Goal: Task Accomplishment & Management: Manage account settings

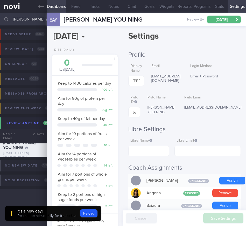
select select "10"
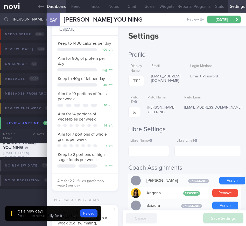
scroll to position [463, 0]
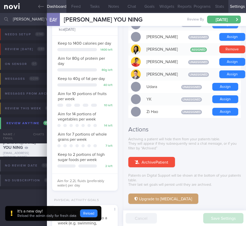
click at [83, 213] on button "Reload" at bounding box center [88, 213] width 17 height 8
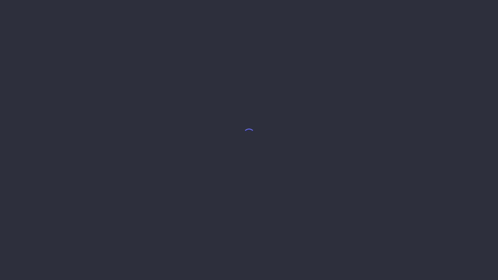
select select "10"
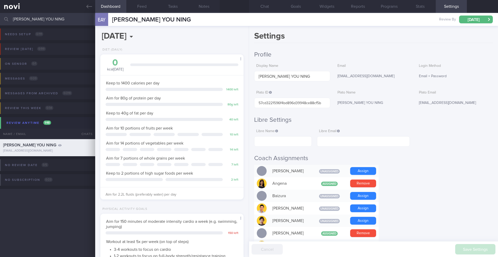
scroll to position [66, 132]
click at [246, 6] on button "Programs" at bounding box center [388, 6] width 31 height 13
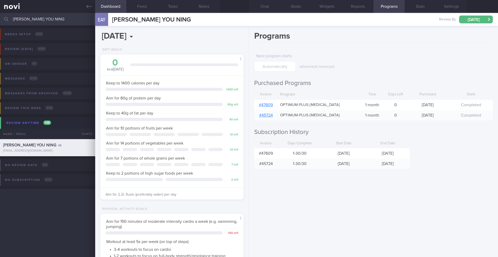
click at [140, 16] on div "ELIZABETH ANG YOU NING ELIZABETH ANG YOU NING elizabethang16@gmail.com" at bounding box center [151, 20] width 79 height 8
click at [140, 18] on span "[PERSON_NAME] YOU NING" at bounding box center [151, 20] width 79 height 6
click at [246, 8] on button "Chat" at bounding box center [264, 6] width 31 height 13
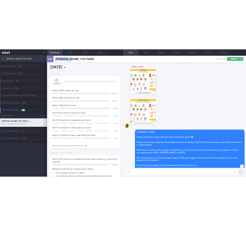
scroll to position [0, 0]
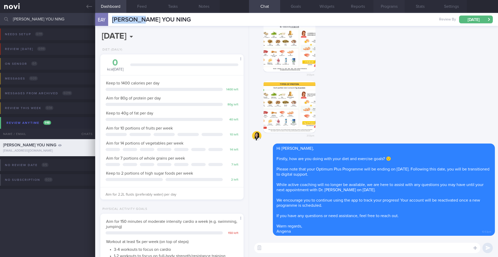
click at [246, 12] on button "Programs" at bounding box center [388, 6] width 31 height 13
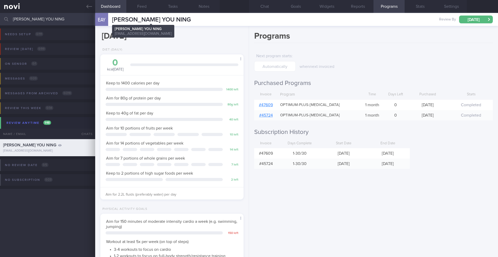
click at [148, 21] on span "[PERSON_NAME] YOU NING" at bounding box center [151, 20] width 79 height 6
copy div "ELIZABETH ANG YOU NING ELIZABETH ANG YOU NING elizabethang16@gmail.com"
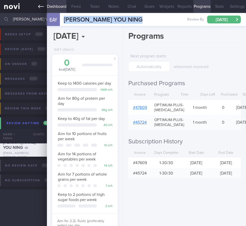
scroll to position [259315, 259296]
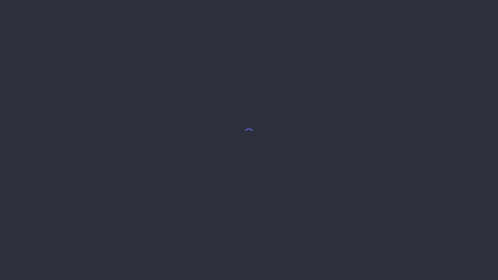
select select "10"
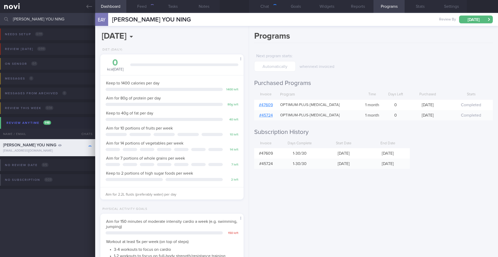
scroll to position [72, 130]
click at [246, 7] on button "Chat" at bounding box center [264, 6] width 31 height 13
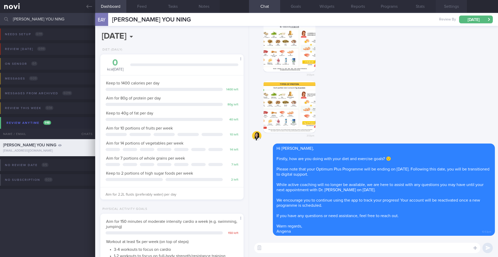
click at [246, 6] on button "Settings" at bounding box center [451, 6] width 31 height 13
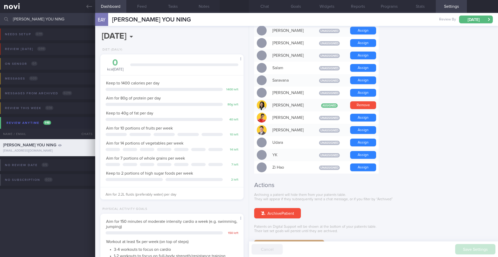
scroll to position [425, 0]
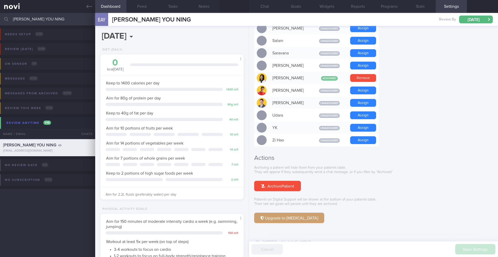
click at [41, 19] on input "[PERSON_NAME] YOU NING" at bounding box center [249, 19] width 498 height 12
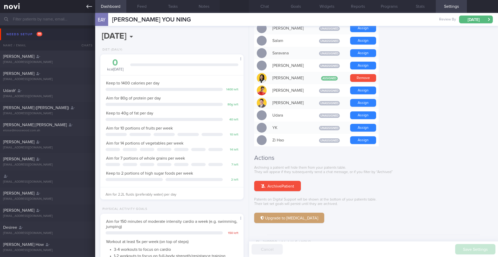
click at [91, 8] on icon at bounding box center [89, 7] width 6 height 6
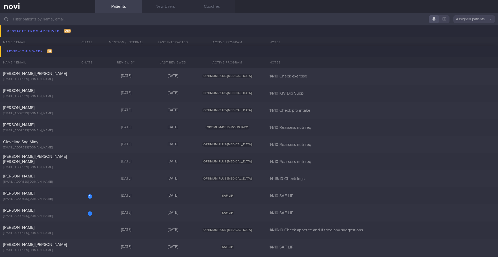
scroll to position [7678, 0]
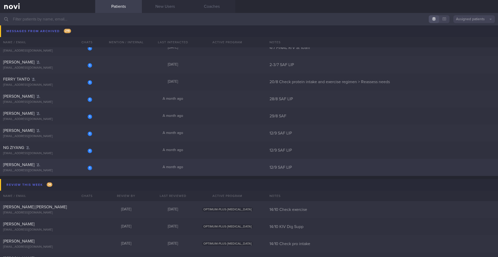
click at [35, 172] on div "[EMAIL_ADDRESS][DOMAIN_NAME]" at bounding box center [47, 171] width 89 height 4
select select "9"
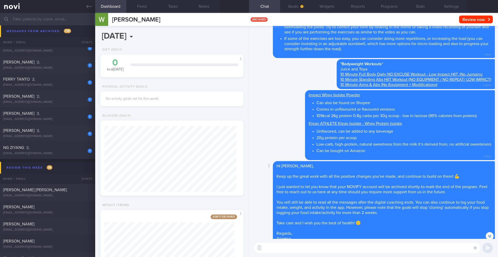
scroll to position [-205, 0]
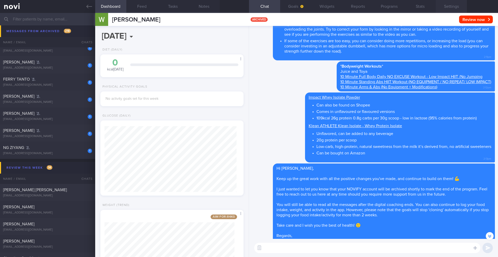
click at [246, 3] on button "Settings" at bounding box center [451, 6] width 31 height 13
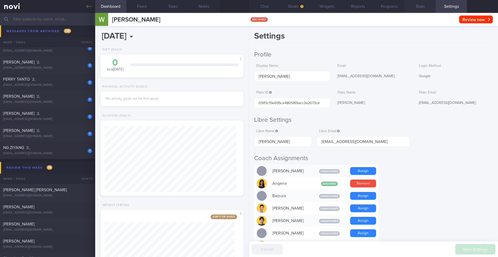
click at [246, 7] on button "Stats" at bounding box center [420, 6] width 31 height 13
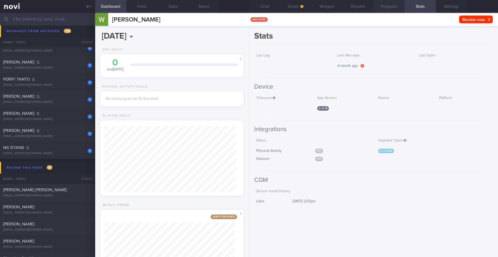
click at [246, 5] on button "Programs" at bounding box center [388, 6] width 31 height 13
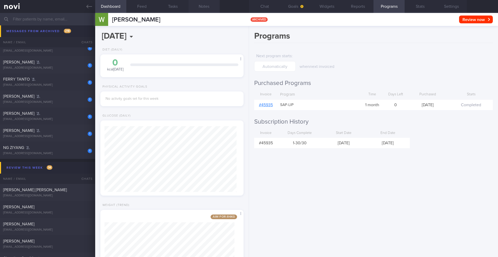
click at [210, 8] on button "Notes" at bounding box center [204, 6] width 31 height 13
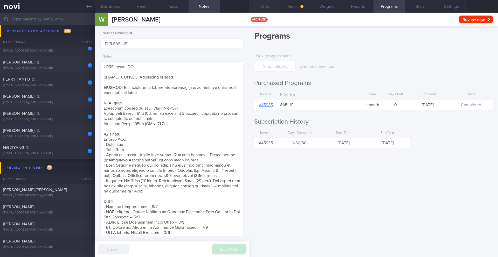
click at [246, 6] on button "Chat" at bounding box center [264, 6] width 31 height 13
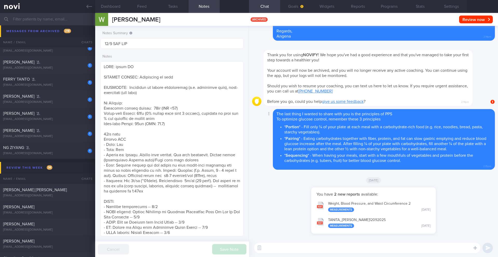
scroll to position [0, 0]
click at [246, 204] on button "Weight, [MEDICAL_DATA], and Waist Circumference 2 Measurements [DATE]" at bounding box center [373, 206] width 119 height 16
drag, startPoint x: 164, startPoint y: 16, endPoint x: 113, endPoint y: 20, distance: 51.2
click at [113, 20] on div "[PERSON_NAME] [PERSON_NAME] [PERSON_NAME] [EMAIL_ADDRESS][DOMAIN_NAME] archived…" at bounding box center [296, 19] width 403 height 13
copy span "[PERSON_NAME]"
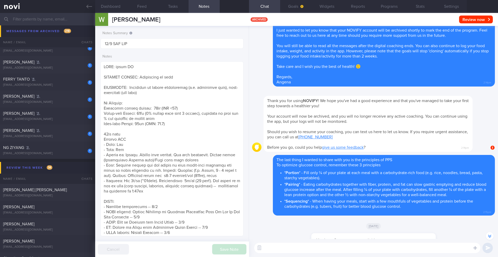
scroll to position [-47, 0]
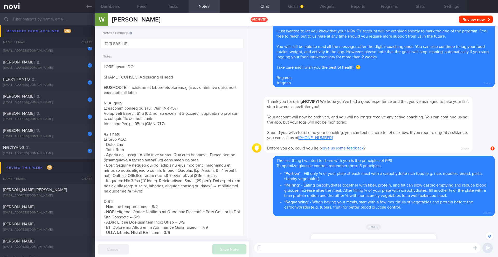
click at [69, 151] on div "1 NG [GEOGRAPHIC_DATA] [EMAIL_ADDRESS][DOMAIN_NAME]" at bounding box center [47, 150] width 95 height 10
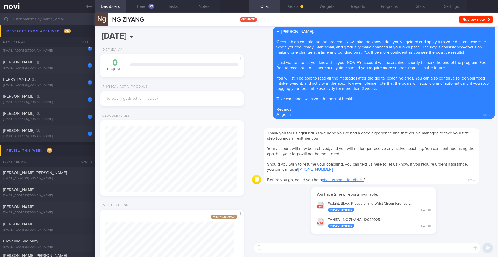
scroll to position [66, 132]
click at [246, 6] on button "Stats" at bounding box center [420, 6] width 31 height 13
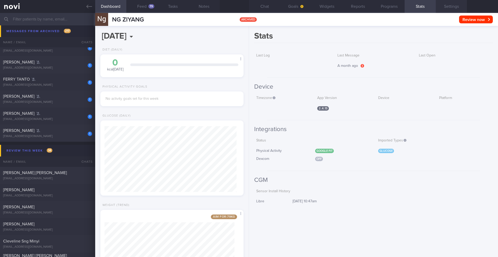
click at [246, 5] on button "Settings" at bounding box center [451, 6] width 31 height 13
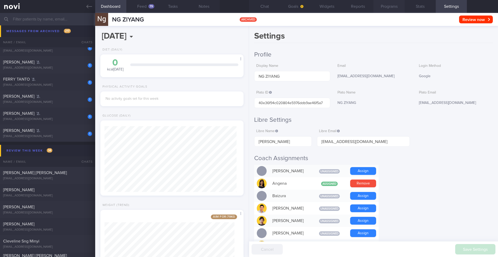
click at [246, 10] on button "Programs" at bounding box center [388, 6] width 31 height 13
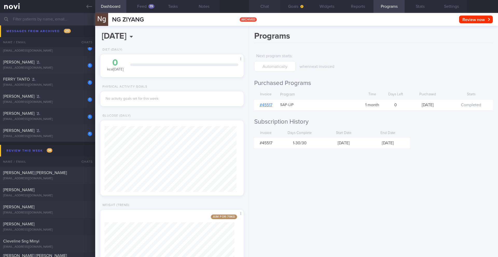
click at [246, 8] on button "Chat" at bounding box center [264, 6] width 31 height 13
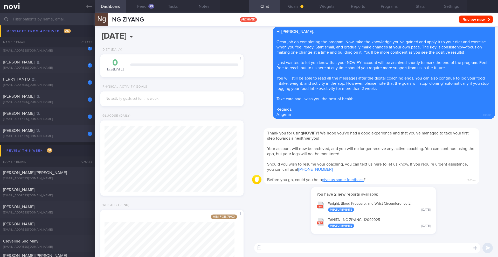
click at [81, 137] on div "[EMAIL_ADDRESS][DOMAIN_NAME]" at bounding box center [47, 137] width 89 height 4
type textarea "SUPPORT NEEDED: CHALLENGE: Wt Targets: [DEMOGRAPHIC_DATA] [DEMOGRAPHIC_DATA] [D…"
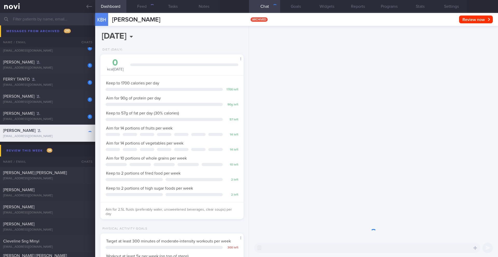
scroll to position [72, 130]
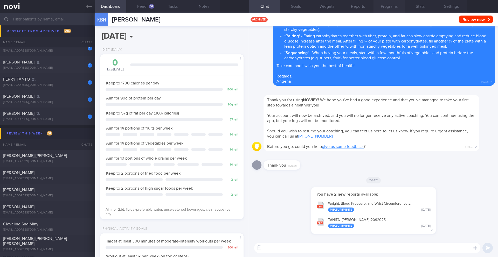
click at [246, 5] on button "Programs" at bounding box center [388, 6] width 31 height 13
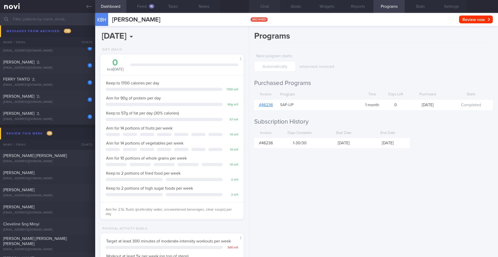
click at [246, 8] on button "Chat" at bounding box center [264, 6] width 31 height 13
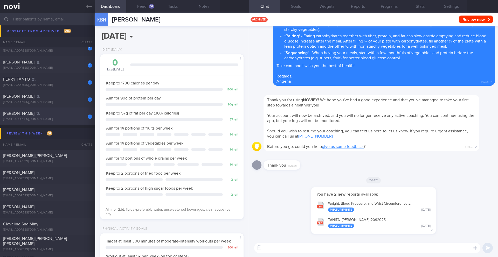
click at [51, 118] on div "[EMAIL_ADDRESS][DOMAIN_NAME]" at bounding box center [47, 119] width 89 height 4
type input "29/8 SAF"
type textarea "SUPPORT NEEDED: CHALLENGE: Tempting food Wt Targets: - Short term target wt: 92…"
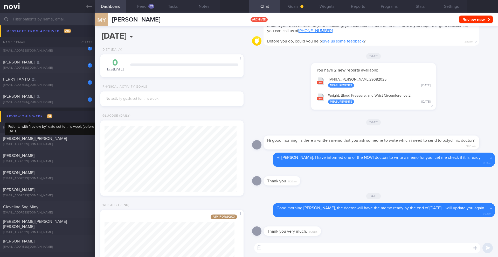
scroll to position [66, 132]
click at [246, 9] on button "Reports" at bounding box center [357, 6] width 31 height 13
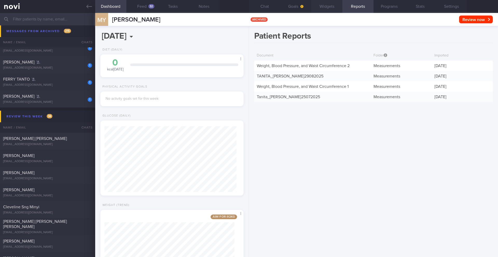
click at [246, 8] on button "Widgets" at bounding box center [326, 6] width 31 height 13
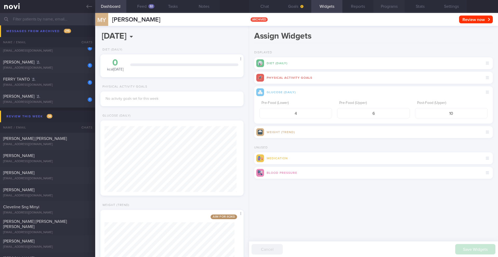
click at [246, 8] on button "Programs" at bounding box center [388, 6] width 31 height 13
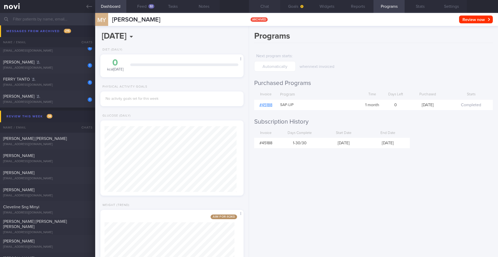
click at [246, 8] on button "Chat" at bounding box center [264, 6] width 31 height 13
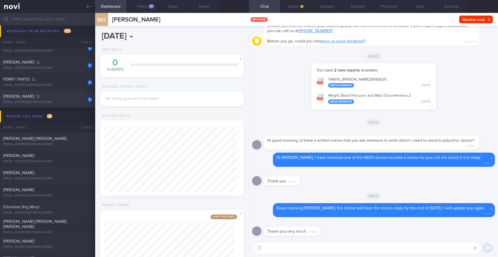
click at [64, 103] on div "[EMAIL_ADDRESS][DOMAIN_NAME]" at bounding box center [47, 102] width 89 height 4
type input "28/8 SAF LIP"
type textarea "SUPPORT NEEDED: Meal plan to achieve goal CHALLENGE: ([DATE]) Did Resistance Ba…"
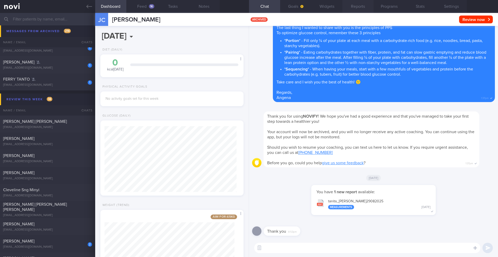
click at [246, 8] on button "Reports" at bounding box center [357, 6] width 31 height 13
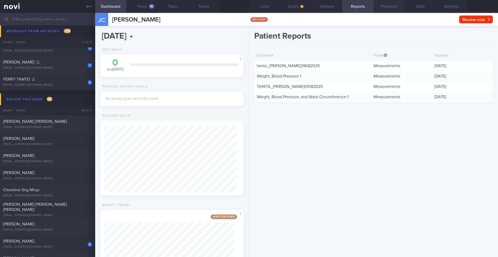
click at [246, 8] on button "Programs" at bounding box center [388, 6] width 31 height 13
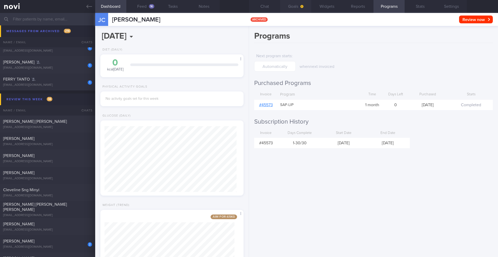
click at [246, 4] on button "Goals" at bounding box center [295, 6] width 31 height 13
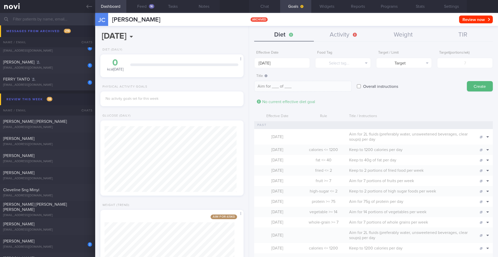
click at [246, 7] on button "Goals" at bounding box center [295, 6] width 31 height 13
click at [246, 6] on button "Widgets" at bounding box center [326, 6] width 31 height 13
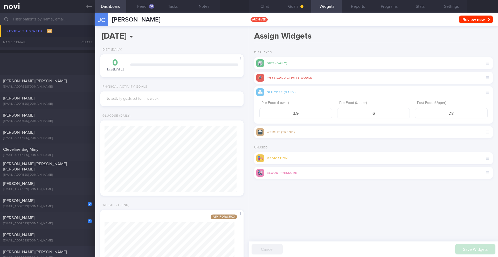
scroll to position [7797, 0]
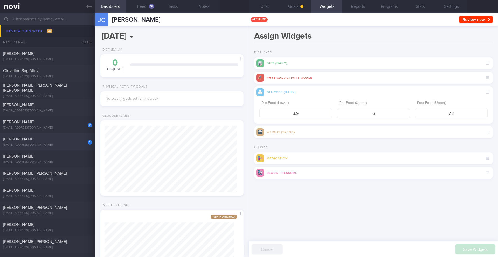
click at [56, 145] on div "[EMAIL_ADDRESS][DOMAIN_NAME]" at bounding box center [47, 145] width 89 height 4
type input "14/10 SAF LIP"
type textarea "Short term target wt: 78kg (BMI 24.9) Long term target wt: 72kg (BMI 22.9) SUPP…"
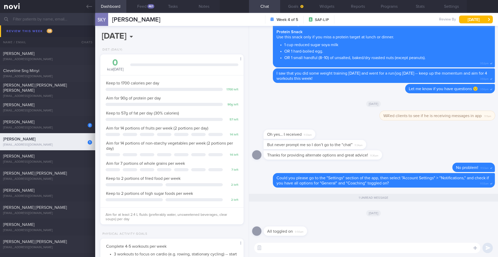
scroll to position [66, 132]
click at [246, 225] on textarea at bounding box center [367, 248] width 226 height 10
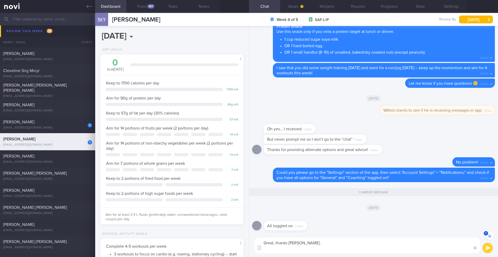
scroll to position [-10, 0]
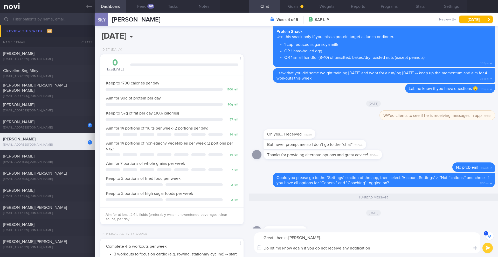
type textarea "Great, thanks [PERSON_NAME]. Do let me know again if you do not receive any not…"
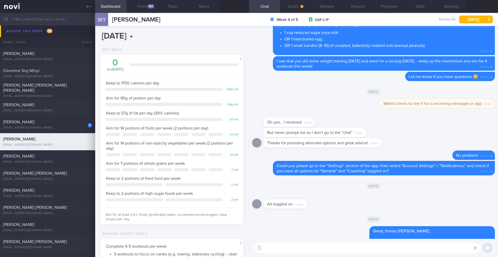
scroll to position [0, 0]
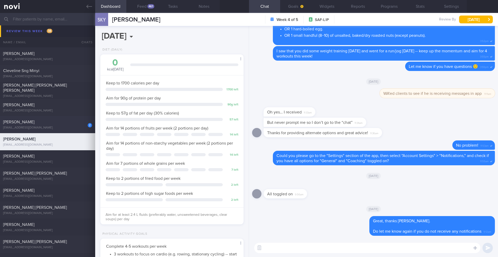
click at [81, 121] on div "2" at bounding box center [86, 124] width 11 height 8
type textarea "SUPPORT NEEDED: CHALLENGE: Wt Targets: Regular Army Deskbound (tries to get up …"
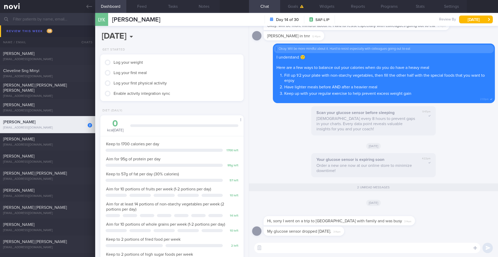
scroll to position [259276, 259218]
click at [143, 7] on button "Feed" at bounding box center [141, 6] width 31 height 13
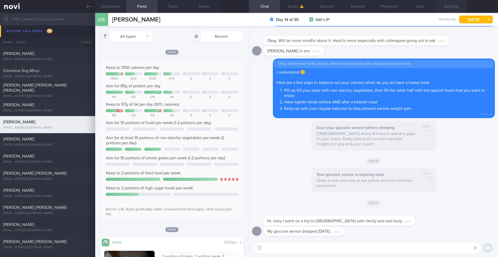
click at [246, 7] on button "Settings" at bounding box center [451, 6] width 31 height 13
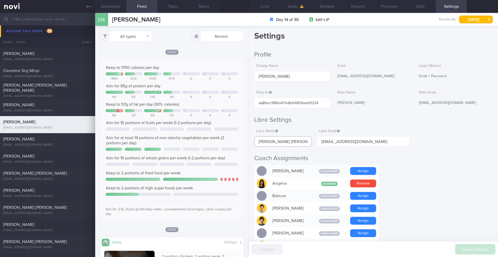
drag, startPoint x: 292, startPoint y: 141, endPoint x: 255, endPoint y: 142, distance: 37.1
click at [246, 142] on input "[PERSON_NAME] [PERSON_NAME]" at bounding box center [283, 141] width 58 height 10
click at [246, 4] on button "Chat" at bounding box center [264, 6] width 31 height 13
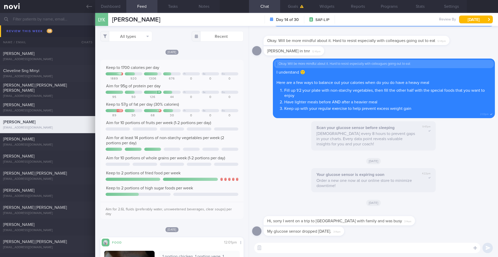
click at [246, 225] on textarea at bounding box center [367, 248] width 226 height 10
type textarea "n"
type textarea "N"
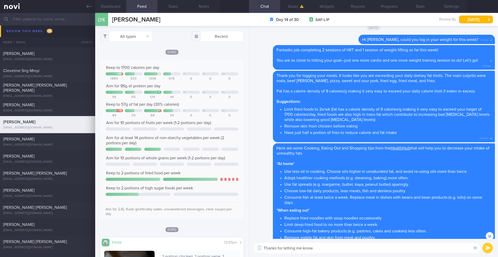
scroll to position [-371, 0]
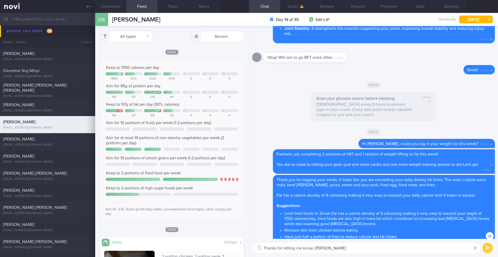
type textarea "Thanks for letting me know, [PERSON_NAME]"
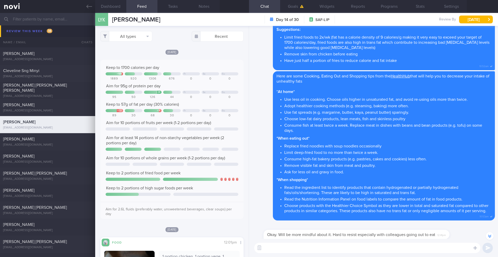
scroll to position [-252, 0]
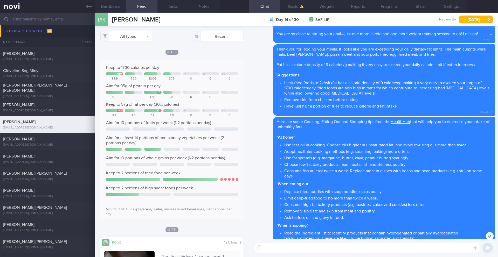
click at [246, 225] on textarea at bounding box center [367, 248] width 226 height 10
paste textarea "Lore ip d sitamet co adi eli’se doei temp inc utla 8 etdol (ma ali enimad): Min…"
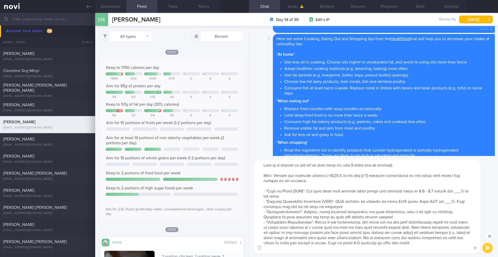
scroll to position [-335, 0]
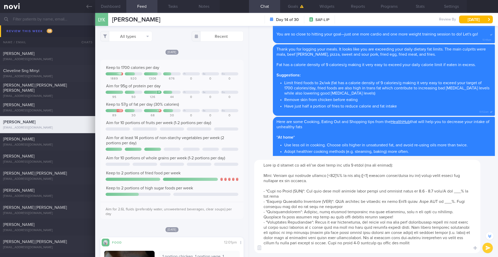
drag, startPoint x: 461, startPoint y: 193, endPoint x: 454, endPoint y: 193, distance: 7.3
click at [246, 193] on textarea at bounding box center [367, 206] width 226 height 93
drag, startPoint x: 309, startPoint y: 181, endPoint x: 244, endPoint y: 175, distance: 66.2
click at [244, 175] on div "Dashboard Feed Tasks Notes Chat Goals Widgets Reports Programs Stats Settings L…" at bounding box center [296, 135] width 403 height 244
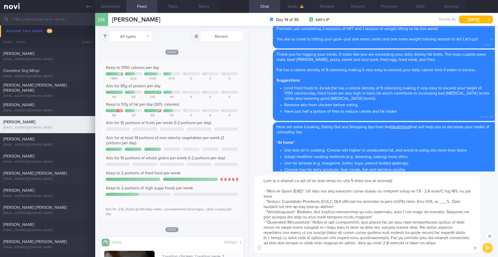
scroll to position [-320, 0]
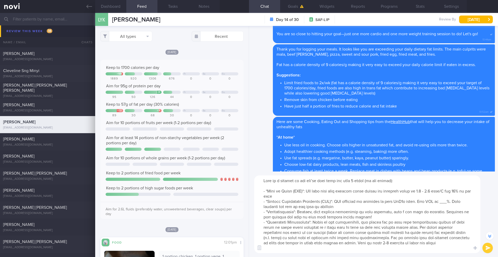
drag, startPoint x: 450, startPoint y: 204, endPoint x: 443, endPoint y: 203, distance: 6.6
click at [246, 203] on textarea at bounding box center [367, 215] width 226 height 78
click at [246, 221] on textarea at bounding box center [367, 215] width 226 height 78
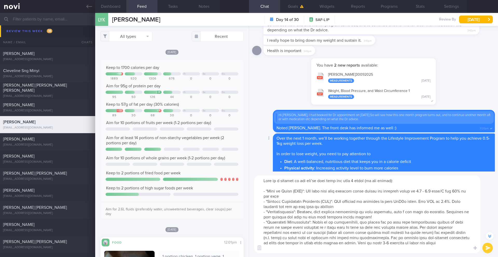
scroll to position [-1841, 0]
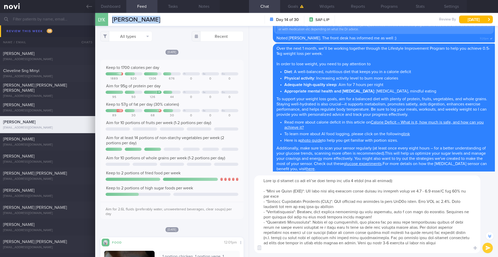
drag, startPoint x: 159, startPoint y: 20, endPoint x: 109, endPoint y: 17, distance: 50.9
click at [109, 17] on div "LYK [PERSON_NAME] [PERSON_NAME] [PERSON_NAME] [PERSON_NAME][EMAIL_ADDRESS][DOMA…" at bounding box center [296, 19] width 403 height 13
copy div "[PERSON_NAME]"
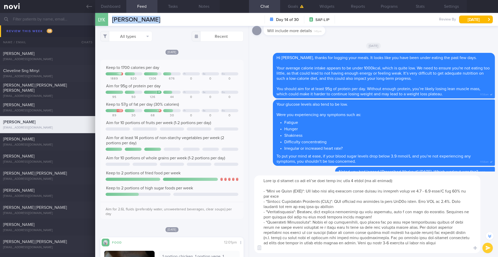
scroll to position [-1255, 0]
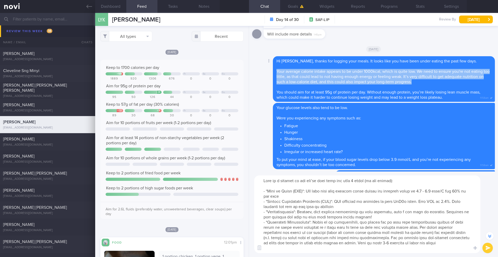
drag, startPoint x: 277, startPoint y: 72, endPoint x: 424, endPoint y: 83, distance: 146.9
click at [246, 83] on div "Hi [PERSON_NAME], thanks for logging your meals. It looks like you have been un…" at bounding box center [384, 79] width 222 height 46
copy span "Your average calorie intake appears to be under 1000kcal, which is quite low. W…"
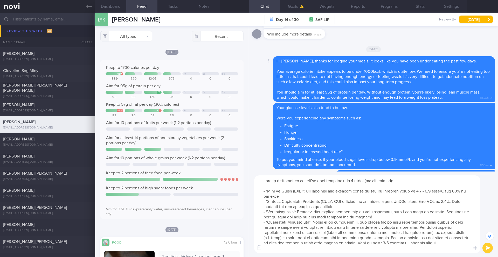
click at [246, 97] on div "Hi [PERSON_NAME], thanks for logging your meals. It looks like you have been un…" at bounding box center [384, 79] width 222 height 46
click at [246, 98] on div "Hi [PERSON_NAME], thanks for logging your meals. It looks like you have been un…" at bounding box center [384, 79] width 222 height 46
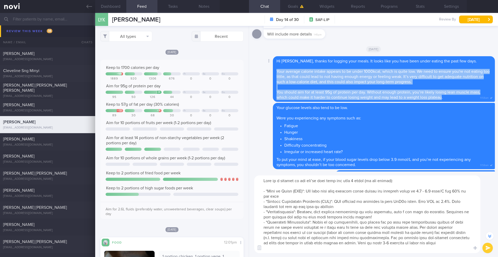
drag, startPoint x: 442, startPoint y: 98, endPoint x: 276, endPoint y: 70, distance: 168.0
click at [246, 71] on div "Hi [PERSON_NAME], thanks for logging your meals. It looks like you have been un…" at bounding box center [384, 79] width 222 height 46
copy span "Your average calorie intake appears to be under 1000kcal, which is quite low. W…"
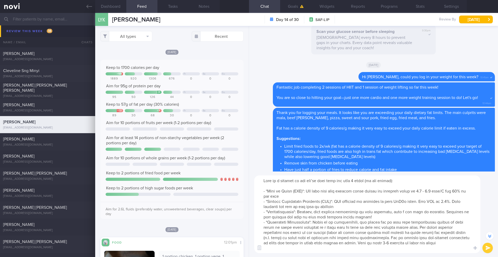
scroll to position [-383, 0]
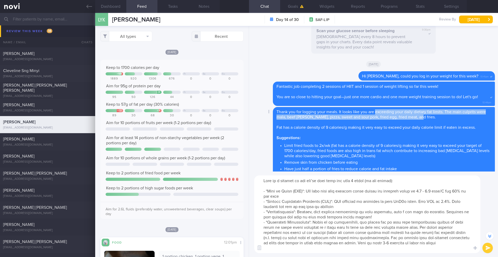
drag, startPoint x: 375, startPoint y: 107, endPoint x: 414, endPoint y: 113, distance: 39.6
click at [246, 113] on div "Thank you for logging your meals. It looks like you are exceeding your daily di…" at bounding box center [384, 143] width 222 height 72
copy span "exceeding your daily dietary fat limits. The main culprits were mala, beef [PER…"
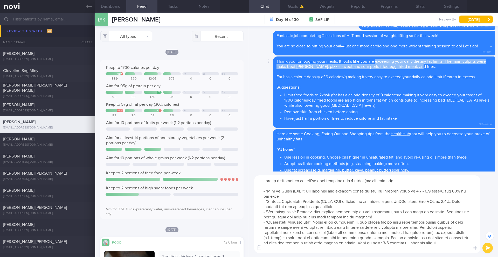
scroll to position [-331, 0]
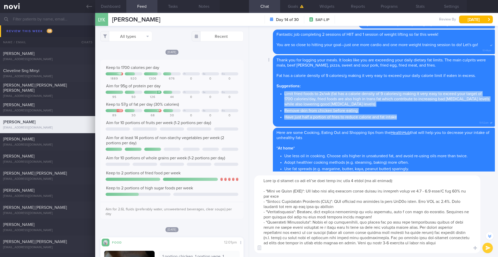
drag, startPoint x: 284, startPoint y: 89, endPoint x: 414, endPoint y: 112, distance: 131.9
click at [246, 112] on ul "Limit fried foods to 2x/wk (fat has a calorie density of 9 calories/g making it…" at bounding box center [383, 105] width 215 height 30
copy ul "Limit fried foods to 2x/wk (fat has a calorie density of 9 calories/g making it…"
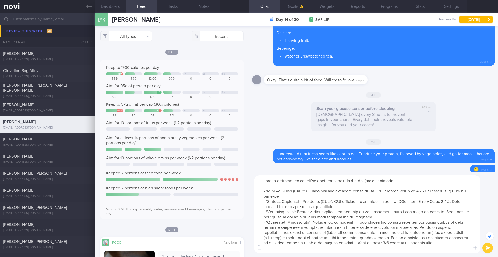
scroll to position [-650, 0]
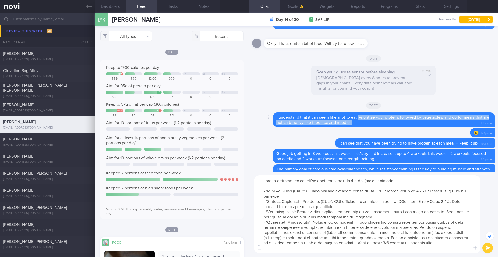
drag, startPoint x: 358, startPoint y: 112, endPoint x: 360, endPoint y: 116, distance: 5.2
click at [246, 116] on div "I understand that it can seem like a lot to eat. Prioritize your protein, follo…" at bounding box center [384, 120] width 222 height 15
copy span "Prioritize your protein, followed by vegetables, and go for meals that are not …"
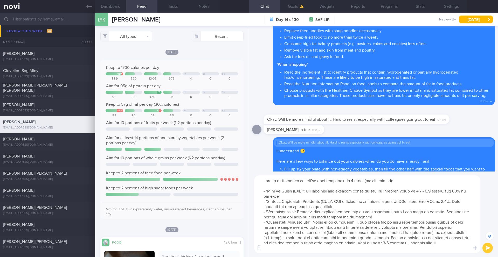
scroll to position [-169, 0]
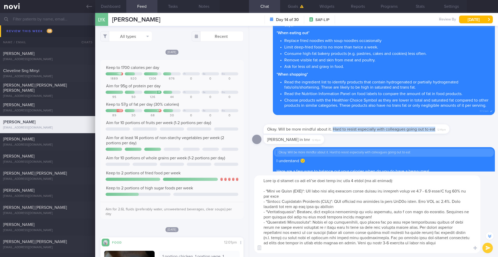
drag, startPoint x: 332, startPoint y: 129, endPoint x: 432, endPoint y: 133, distance: 100.2
click at [246, 133] on div "Okay. Will be more mindful about it. Hard to resist especially with colleagues …" at bounding box center [356, 128] width 186 height 9
copy span "Hard to resist especially with colleagues going out to eat"
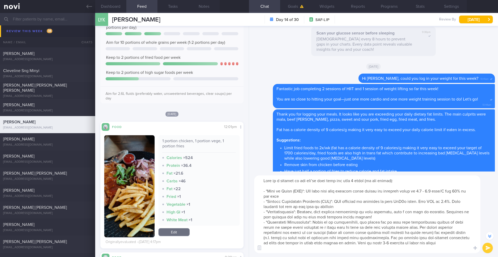
scroll to position [-386, 0]
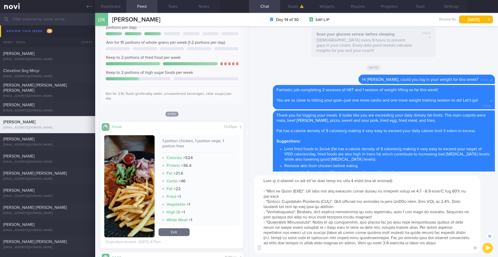
drag, startPoint x: 459, startPoint y: 245, endPoint x: 248, endPoint y: 223, distance: 211.7
click at [246, 223] on div "Dashboard Feed Tasks Notes Chat Goals Widgets Reports Programs Stats Settings L…" at bounding box center [296, 135] width 403 height 244
click at [246, 225] on textarea at bounding box center [367, 215] width 226 height 78
drag, startPoint x: 396, startPoint y: 239, endPoint x: 311, endPoint y: 222, distance: 86.0
click at [246, 222] on textarea at bounding box center [367, 215] width 226 height 78
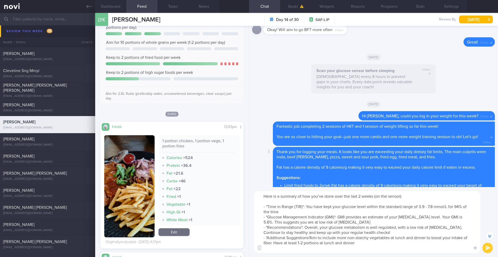
scroll to position [-407, 0]
drag, startPoint x: 324, startPoint y: 245, endPoint x: 353, endPoint y: 243, distance: 29.1
click at [246, 225] on textarea "Here is a summary of how you’ve done over the last 2 weeks (on the sensor): - *…" at bounding box center [367, 222] width 226 height 62
drag, startPoint x: 359, startPoint y: 244, endPoint x: 325, endPoint y: 243, distance: 33.5
click at [246, 225] on textarea "Here is a summary of how you’ve done over the last 2 weeks (on the sensor): - *…" at bounding box center [367, 222] width 226 height 62
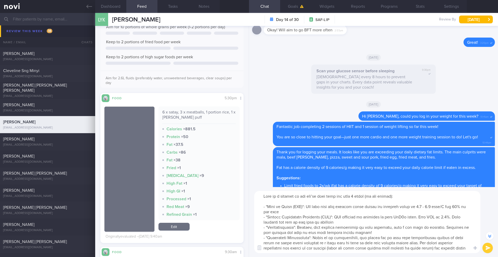
scroll to position [-423, 0]
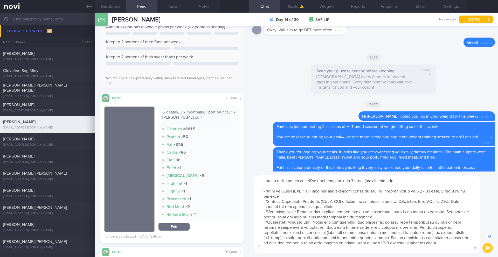
drag, startPoint x: 455, startPoint y: 244, endPoint x: 313, endPoint y: 224, distance: 143.6
click at [246, 224] on textarea at bounding box center [367, 215] width 226 height 78
click at [246, 225] on textarea at bounding box center [367, 215] width 226 height 78
drag, startPoint x: 394, startPoint y: 224, endPoint x: 459, endPoint y: 241, distance: 67.5
click at [246, 225] on textarea at bounding box center [367, 215] width 226 height 78
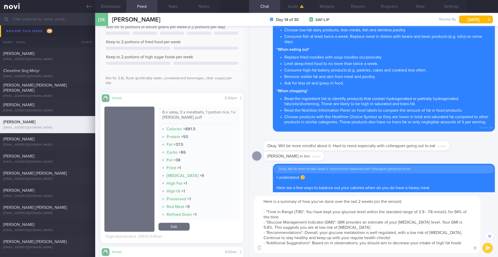
scroll to position [-86, 0]
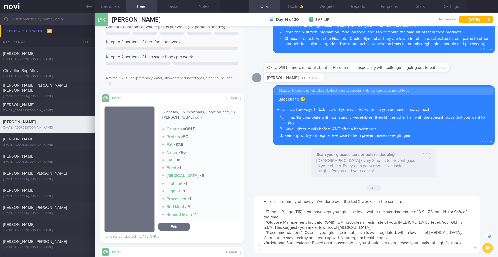
click at [246, 225] on textarea "Here is a summary of how you’ve done over the last 2 weeks (on the sensor): - *…" at bounding box center [367, 224] width 226 height 57
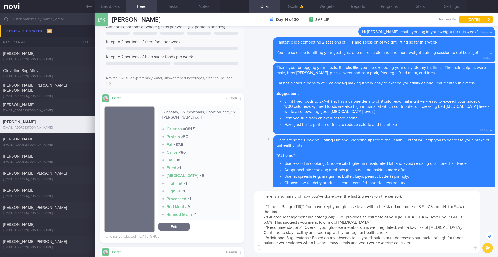
scroll to position [-364, 0]
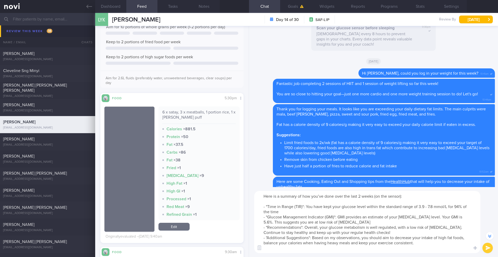
drag, startPoint x: 425, startPoint y: 244, endPoint x: 255, endPoint y: 242, distance: 169.4
click at [246, 225] on textarea "Here is a summary of how you’ve done over the last 2 weeks (on the sensor): - *…" at bounding box center [367, 222] width 226 height 62
drag, startPoint x: 465, startPoint y: 238, endPoint x: 465, endPoint y: 241, distance: 3.1
click at [246, 225] on textarea "Here is a summary of how you’ve done over the last 2 weeks (on the sensor): - *…" at bounding box center [367, 222] width 226 height 62
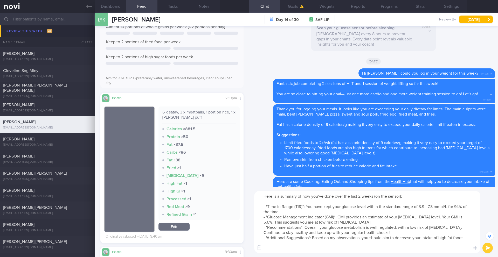
scroll to position [-359, 0]
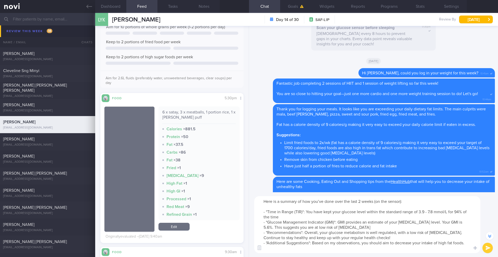
paste textarea "Eating a modest amount of fat won't significantly impact your glucose levels. H…"
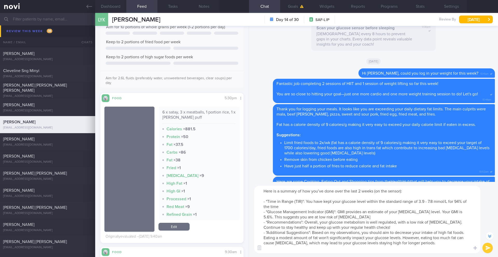
type textarea "Here is a summary of how you’ve done over the last 2 weeks (on the sensor): - *…"
click at [246, 225] on button "submit" at bounding box center [487, 248] width 10 height 10
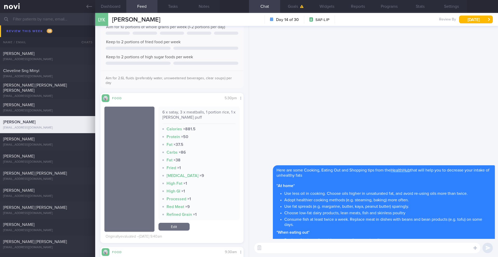
scroll to position [0, 0]
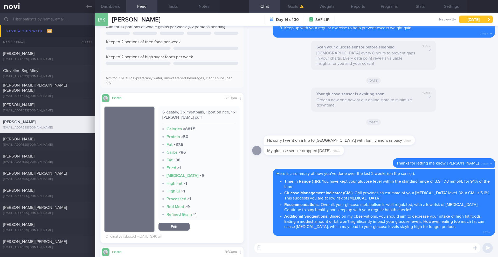
click at [246, 19] on button "[DATE]" at bounding box center [476, 20] width 34 height 8
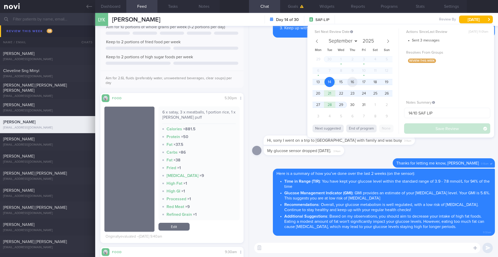
click at [246, 83] on span "16" at bounding box center [352, 82] width 10 height 10
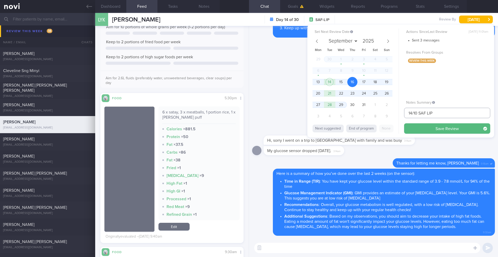
drag, startPoint x: 413, startPoint y: 114, endPoint x: 404, endPoint y: 114, distance: 8.3
click at [246, 114] on input "14/10 SAF LIP" at bounding box center [447, 113] width 86 height 10
type input "16/10 SAF LIP"
click at [246, 129] on button "Save Review" at bounding box center [447, 128] width 86 height 10
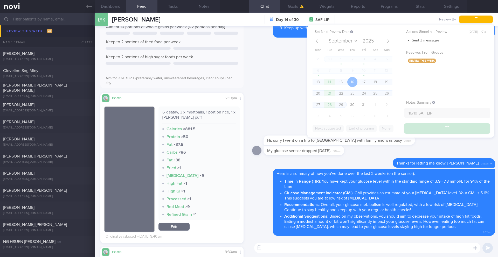
type input "16/10 SAF LIP"
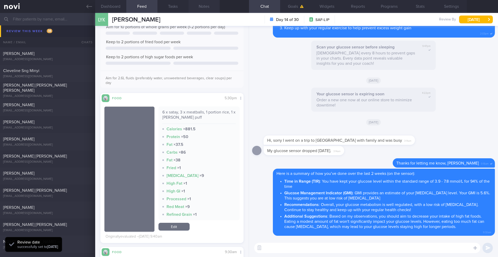
scroll to position [66, 132]
click at [77, 19] on input "text" at bounding box center [249, 19] width 498 height 12
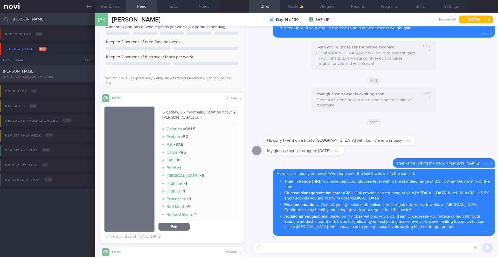
type input "[PERSON_NAME]"
click at [68, 72] on div "[PERSON_NAME]" at bounding box center [47, 71] width 88 height 5
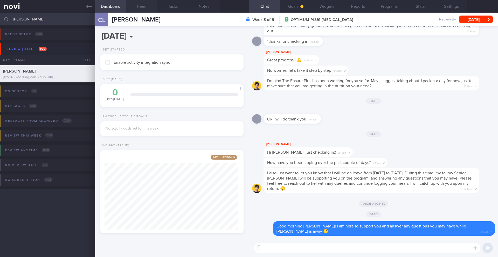
click at [141, 10] on button "Feed" at bounding box center [141, 6] width 31 height 13
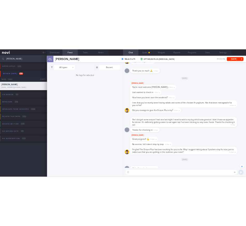
scroll to position [-129, 0]
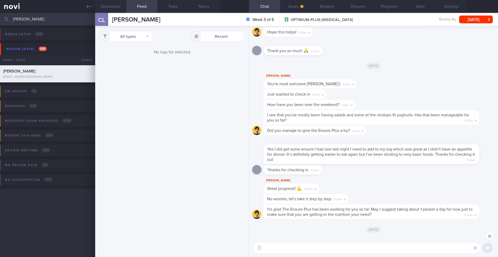
click at [44, 19] on input "[PERSON_NAME]" at bounding box center [249, 19] width 498 height 12
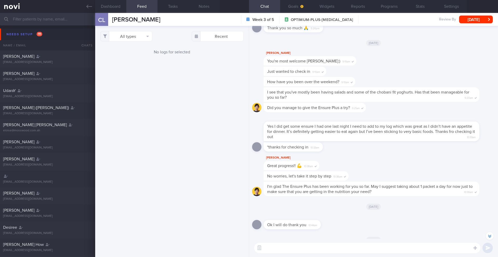
scroll to position [-129, 0]
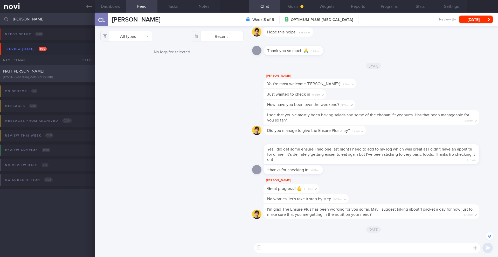
type input "[PERSON_NAME]"
click at [71, 70] on div "NAH [PERSON_NAME]" at bounding box center [47, 71] width 88 height 5
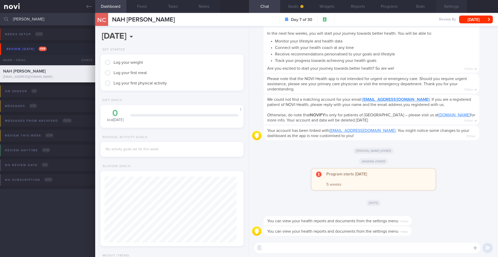
scroll to position [66, 132]
click at [246, 8] on button "Stats" at bounding box center [420, 6] width 31 height 13
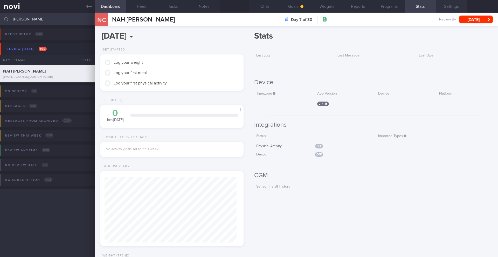
click at [246, 6] on button "Settings" at bounding box center [451, 6] width 31 height 13
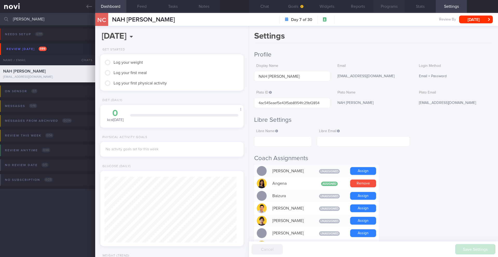
click at [246, 9] on button "Programs" at bounding box center [388, 6] width 31 height 13
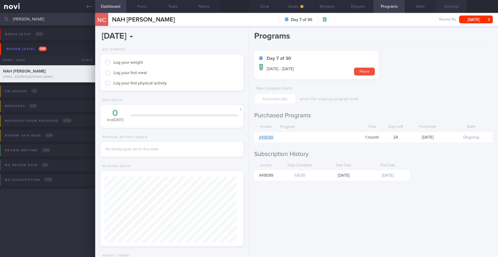
click at [246, 5] on button "Settings" at bounding box center [451, 6] width 31 height 13
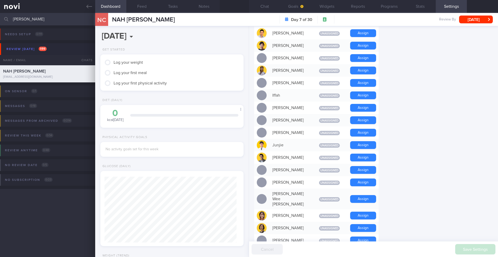
scroll to position [256, 0]
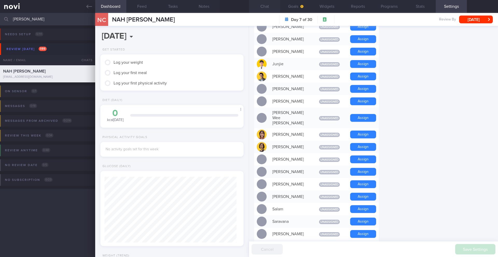
click at [246, 10] on button "Chat" at bounding box center [264, 6] width 31 height 13
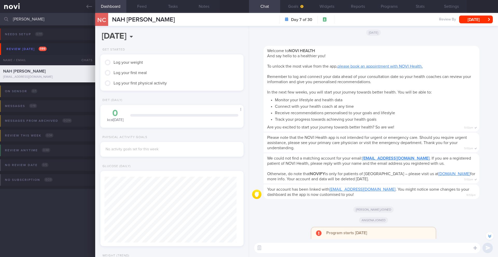
scroll to position [-60, 0]
click at [246, 7] on button "Goals" at bounding box center [295, 6] width 31 height 13
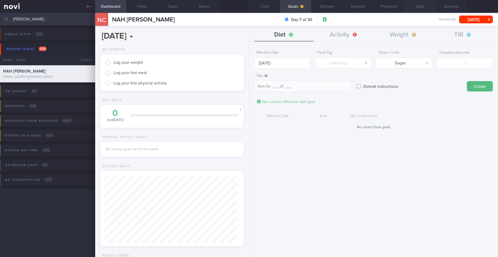
click at [246, 7] on button "Stats" at bounding box center [420, 6] width 31 height 13
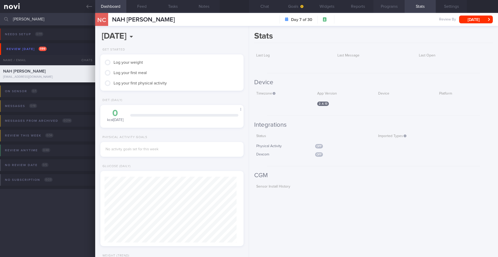
click at [246, 7] on button "Programs" at bounding box center [388, 6] width 31 height 13
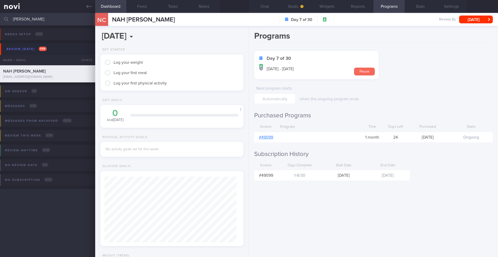
click at [246, 71] on button "Pause" at bounding box center [364, 72] width 21 height 8
select select "9"
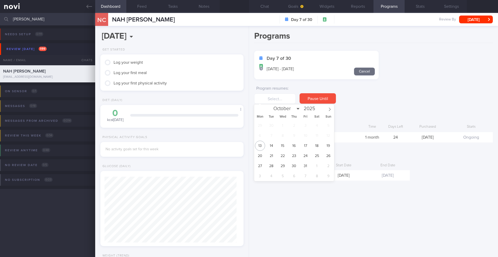
click at [246, 52] on form "Day 7 of 30 [DATE] - [DATE] Cancel Program resumes : Pause Until" at bounding box center [373, 77] width 239 height 53
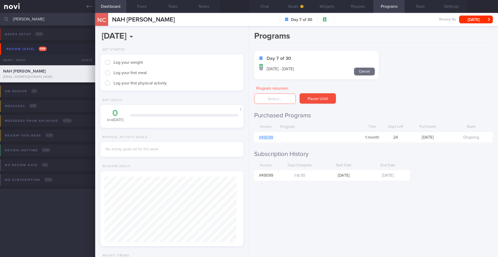
click at [246, 52] on form "Day 7 of 30 [DATE] - [DATE] Cancel Program resumes : Pause Until" at bounding box center [373, 77] width 239 height 53
click at [246, 69] on div "Day 7 of 30 [DATE] - [DATE] Cancel" at bounding box center [316, 65] width 124 height 29
click at [246, 71] on button "Cancel" at bounding box center [364, 72] width 21 height 8
click at [246, 9] on button "Chat" at bounding box center [264, 6] width 31 height 13
